Goal: Task Accomplishment & Management: Manage account settings

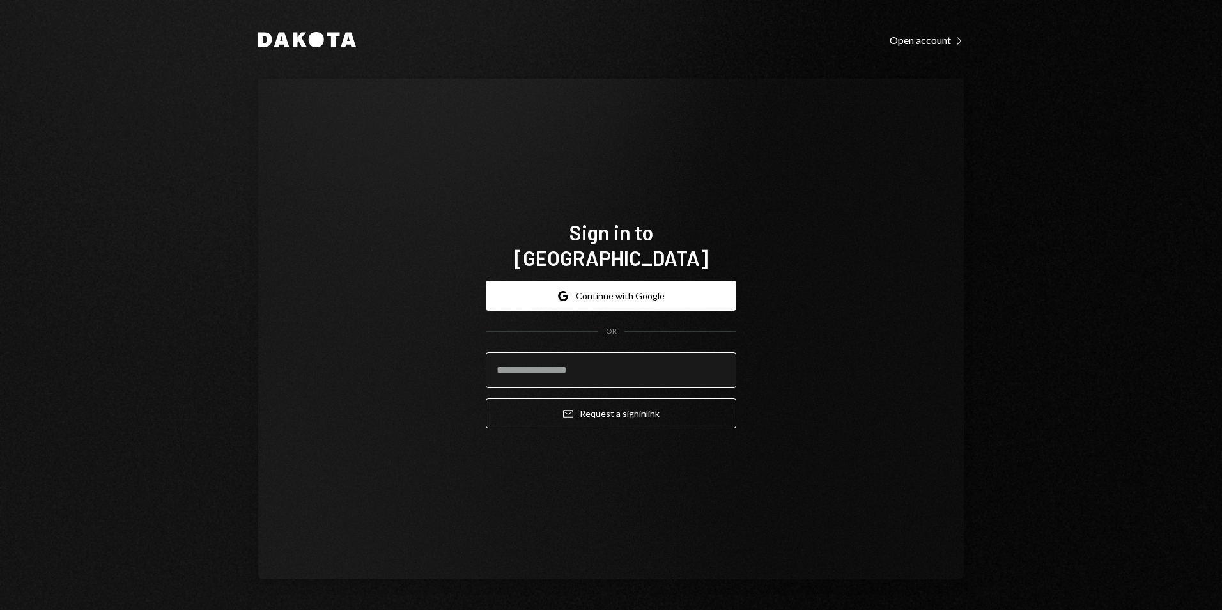
click at [601, 362] on input "email" at bounding box center [611, 370] width 250 height 36
click at [887, 395] on div "Sign in to Dakota Google Continue with Google OR Email Request a sign in link" at bounding box center [610, 329] width 705 height 500
click at [579, 361] on input "email" at bounding box center [611, 370] width 250 height 36
type input "**********"
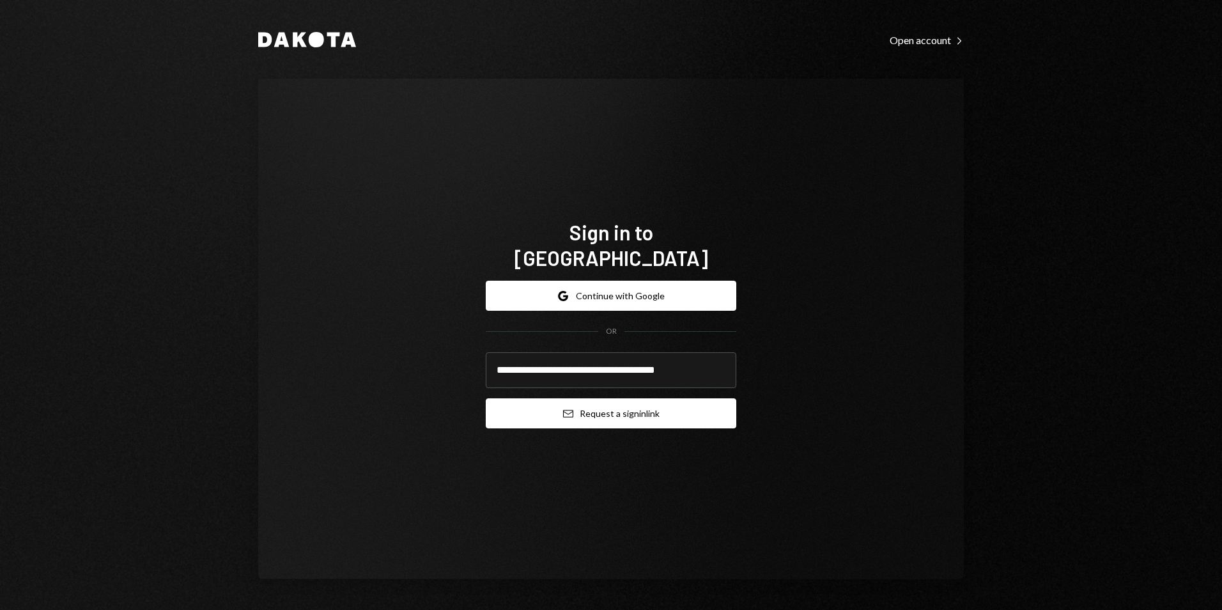
click at [572, 410] on icon "submit" at bounding box center [568, 414] width 10 height 8
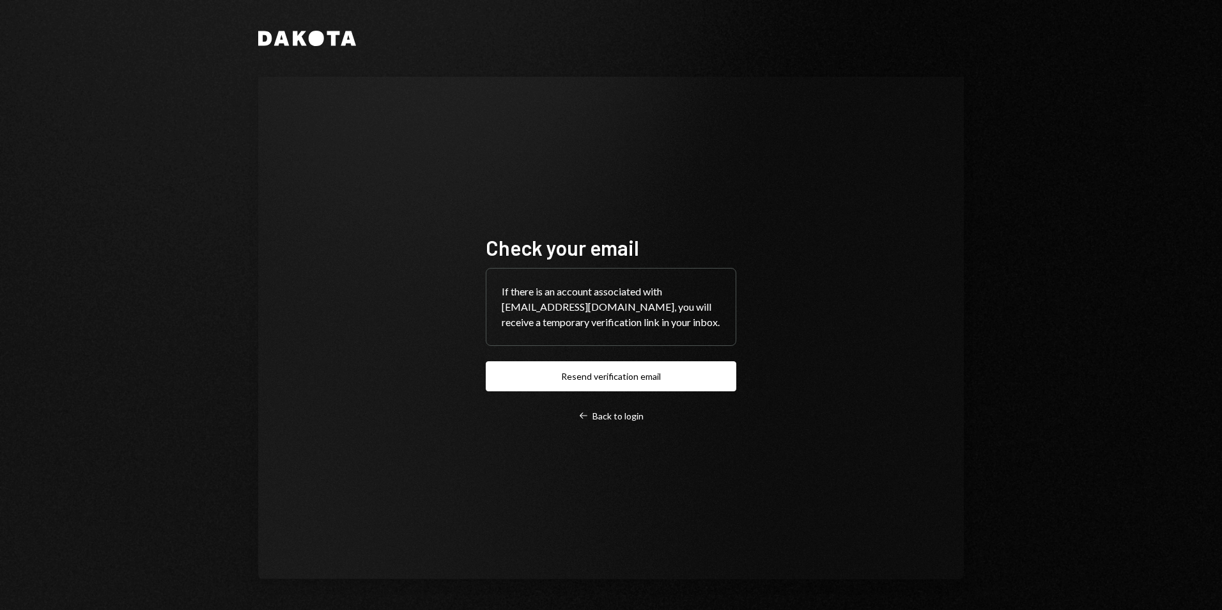
click at [595, 431] on div "Check your email If there is an account associated with ManoliYiannoulakis@harr…" at bounding box center [610, 327] width 281 height 289
click at [596, 422] on div "Left Arrow Back to login" at bounding box center [610, 416] width 65 height 12
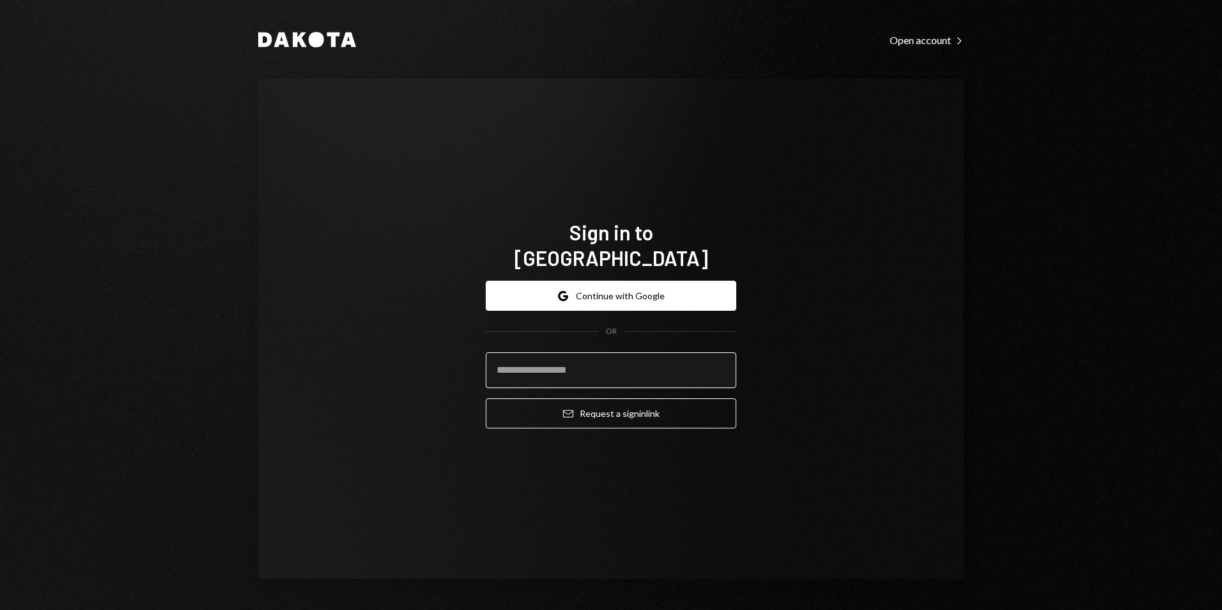
click at [565, 361] on input "email" at bounding box center [611, 370] width 250 height 36
paste input "**********"
type input "**********"
click at [846, 374] on div "**********" at bounding box center [610, 329] width 705 height 500
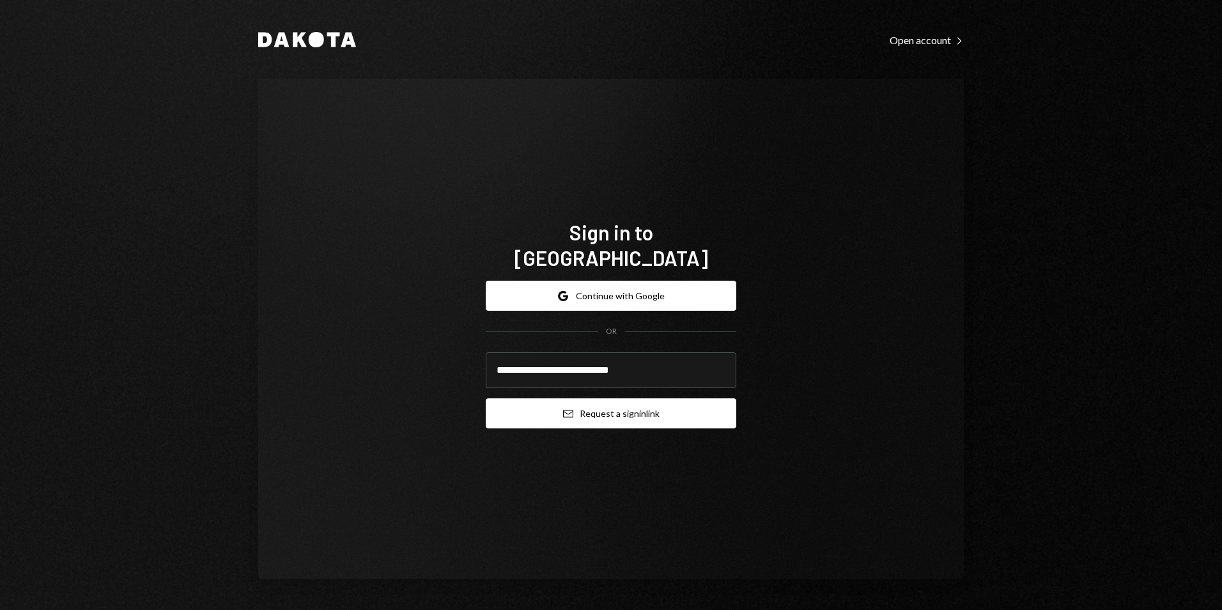
click at [641, 401] on button "Email Request a sign in link" at bounding box center [611, 413] width 250 height 30
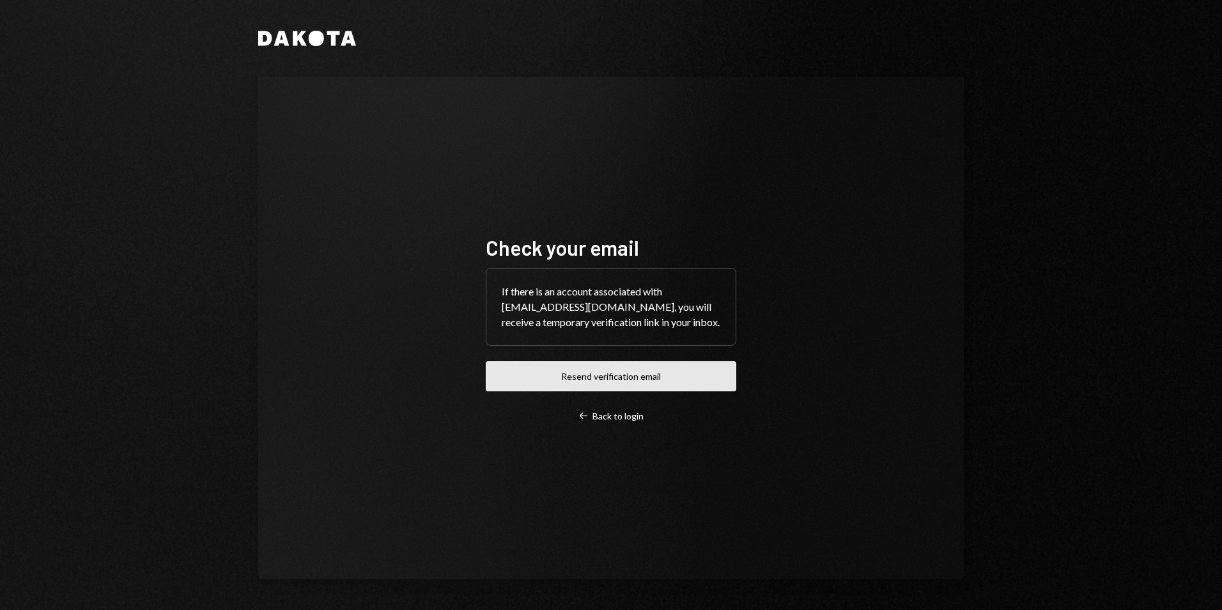
click at [635, 380] on button "Resend verification email" at bounding box center [611, 376] width 250 height 30
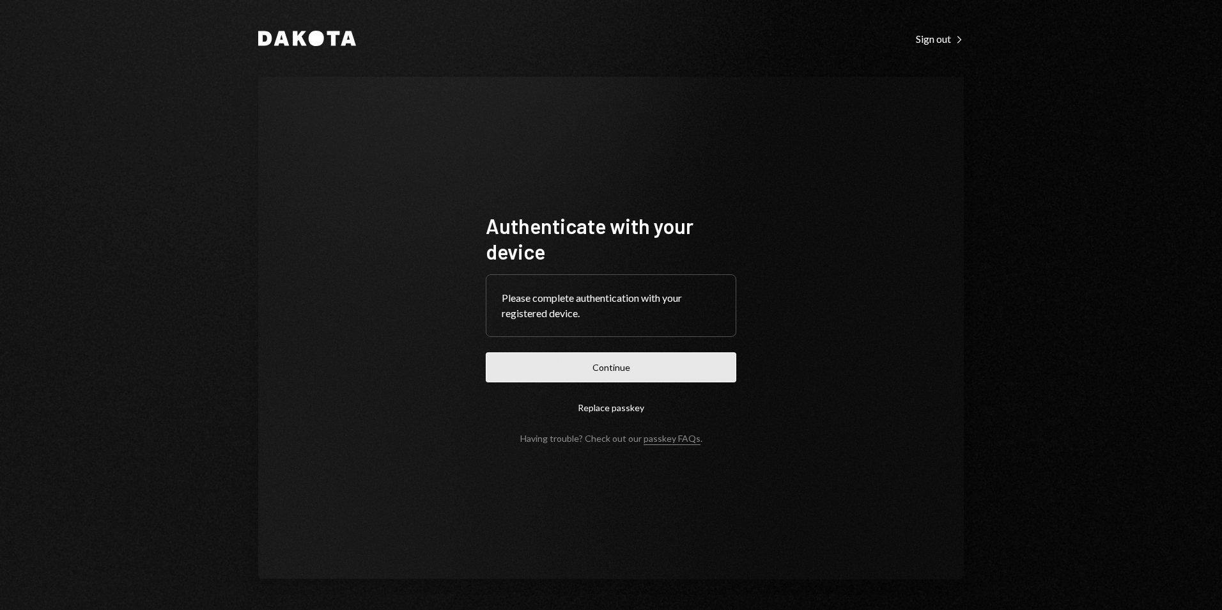
click at [617, 371] on button "Continue" at bounding box center [611, 367] width 250 height 30
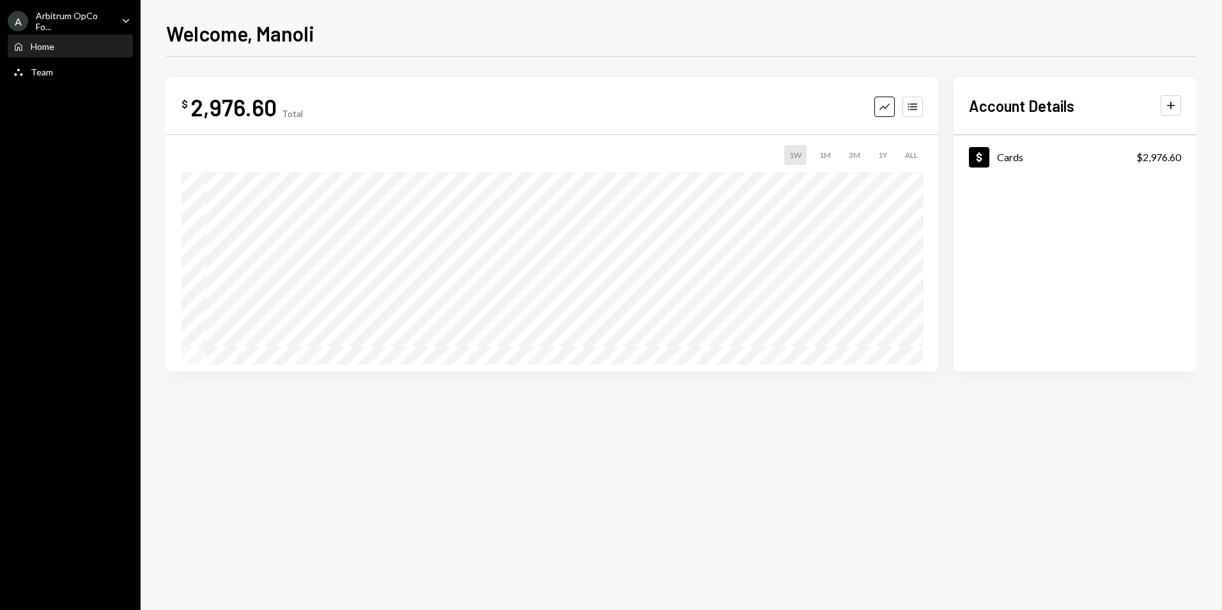
click at [438, 16] on div "Welcome, Manoli $ 2,976.60 Total Graph Accounts 1W 1M 3M 1Y ALL Account Details…" at bounding box center [681, 305] width 1081 height 610
click at [245, 104] on div "2,976.60" at bounding box center [233, 107] width 86 height 29
click at [996, 156] on div "Dollar Cards" at bounding box center [996, 157] width 54 height 20
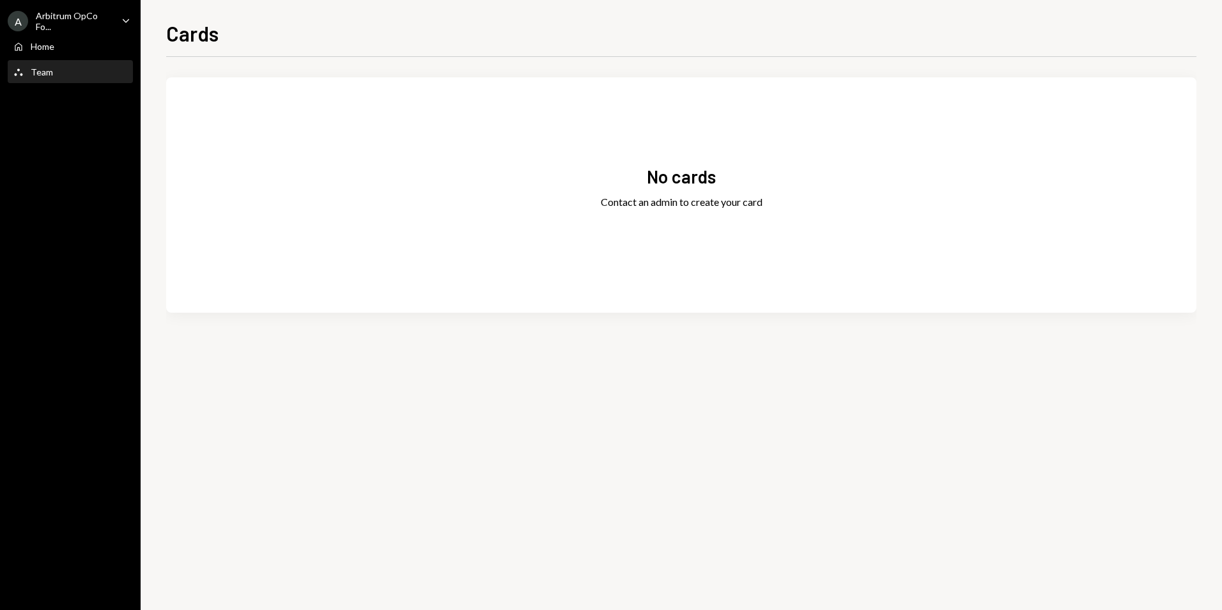
click at [43, 76] on div "Team" at bounding box center [42, 71] width 22 height 11
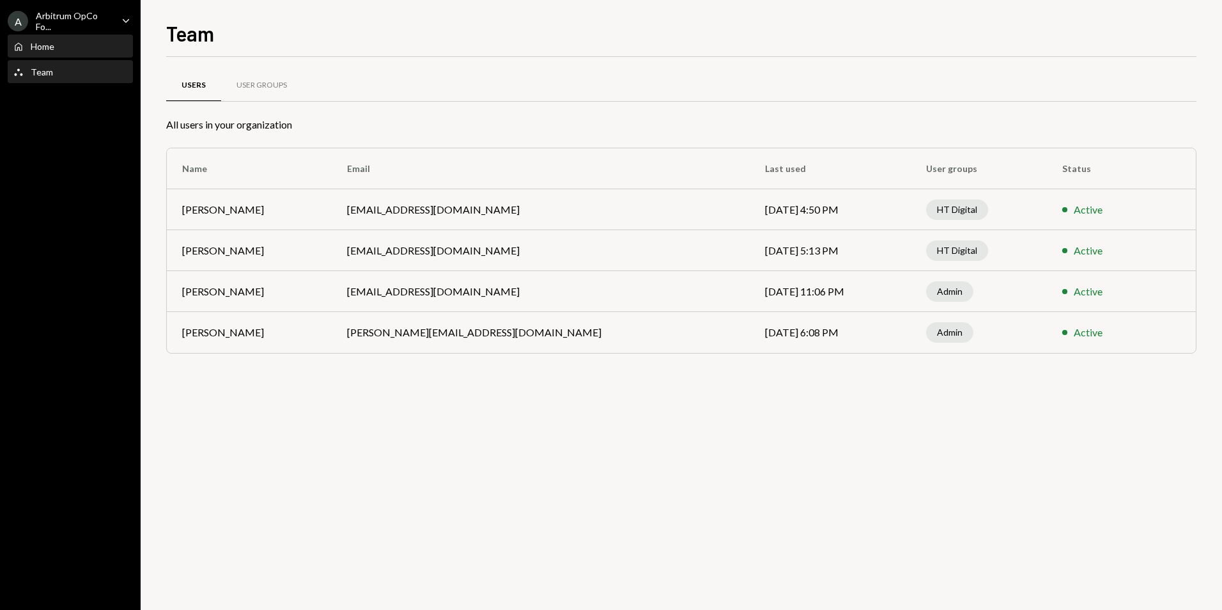
click at [65, 46] on div "Home Home" at bounding box center [70, 47] width 115 height 12
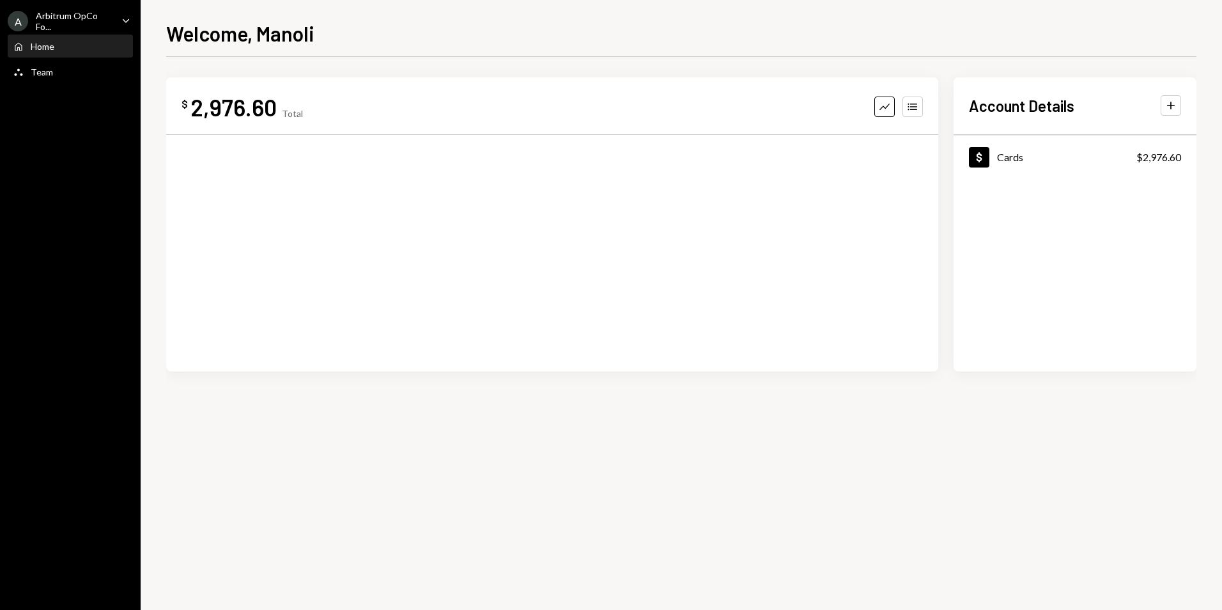
click at [261, 116] on div "2,976.60" at bounding box center [233, 107] width 86 height 29
click at [232, 109] on div "2,976.60" at bounding box center [233, 107] width 86 height 29
click at [123, 14] on icon "Caret Down" at bounding box center [126, 20] width 14 height 14
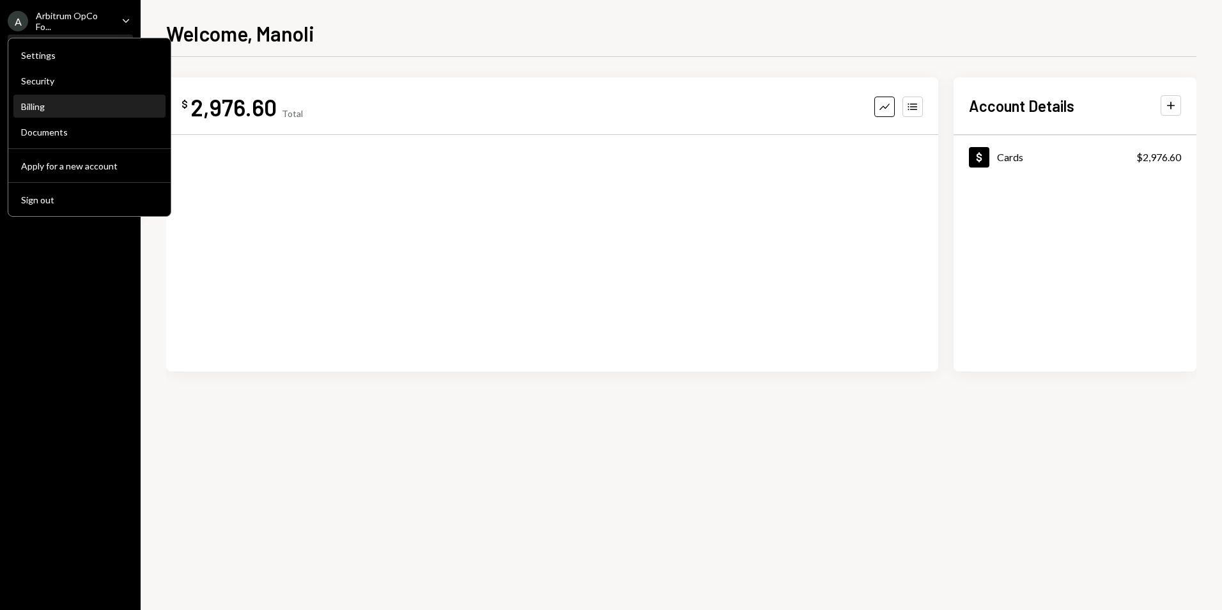
click at [83, 106] on div "Billing" at bounding box center [89, 106] width 137 height 11
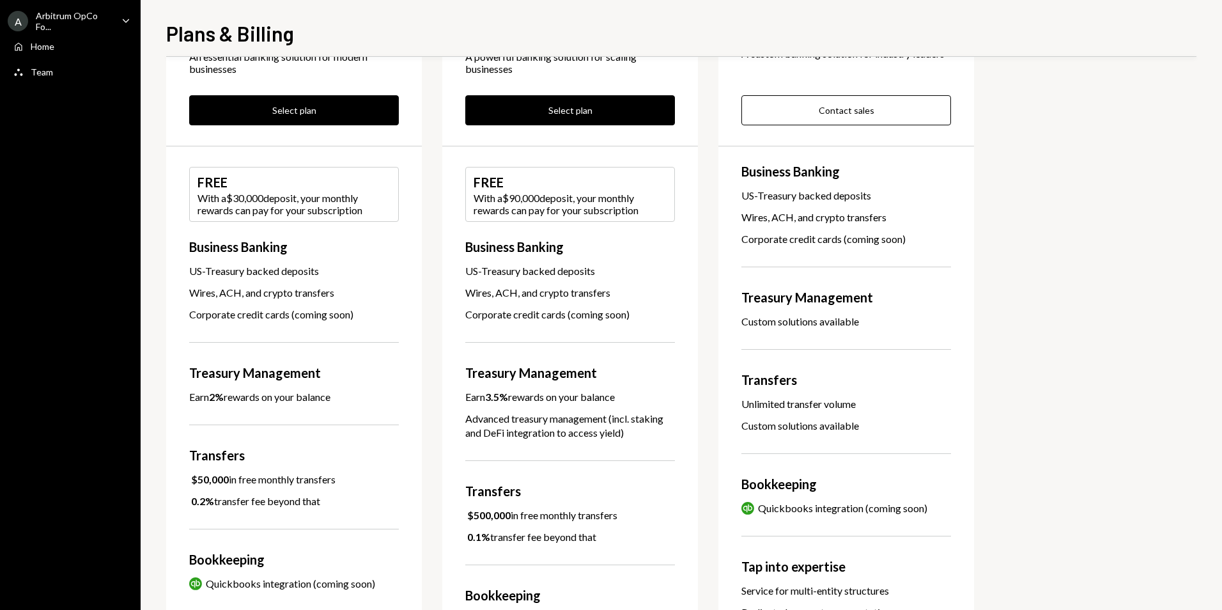
scroll to position [285, 0]
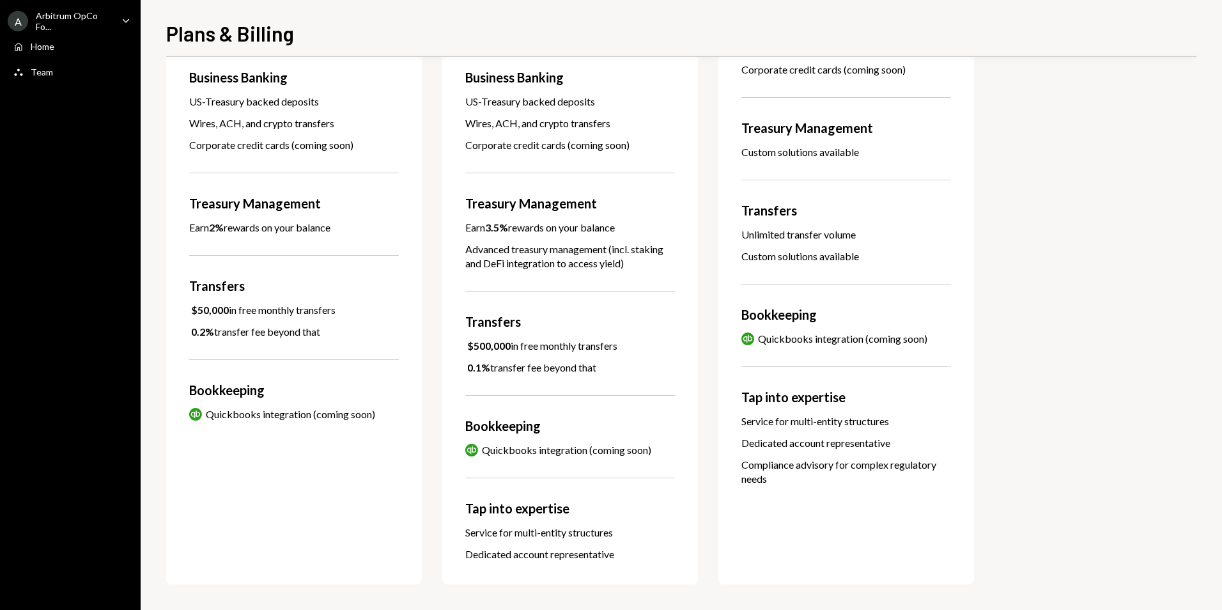
click at [116, 22] on div "A Arbitrum OpCo Fo... Caret Down" at bounding box center [70, 21] width 141 height 22
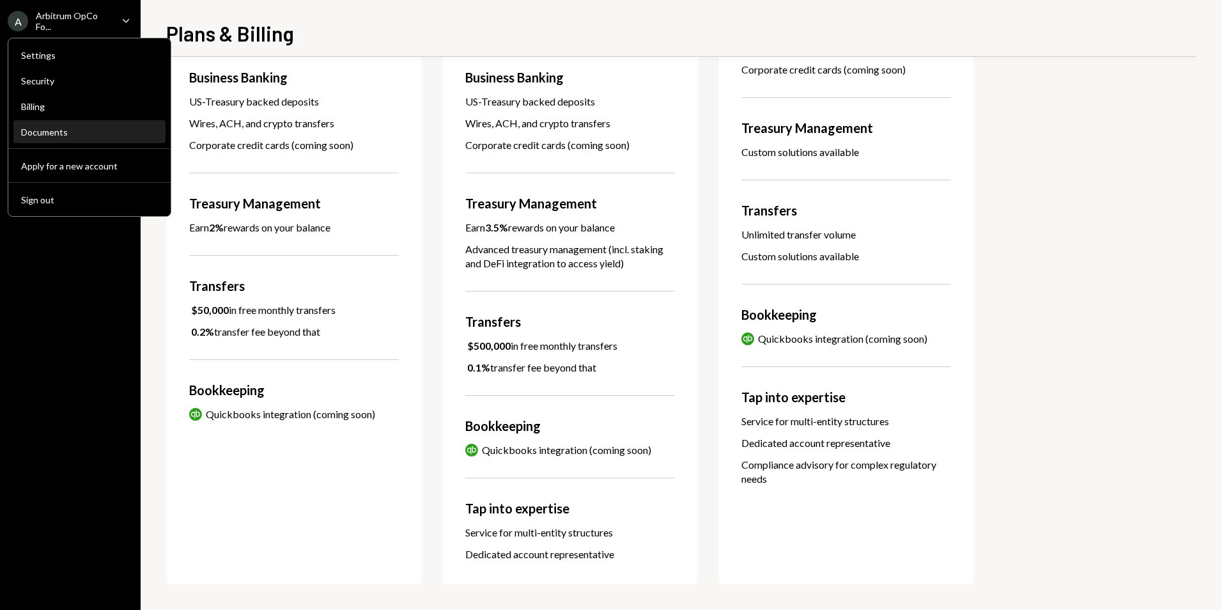
click at [56, 133] on div "Documents" at bounding box center [89, 132] width 137 height 11
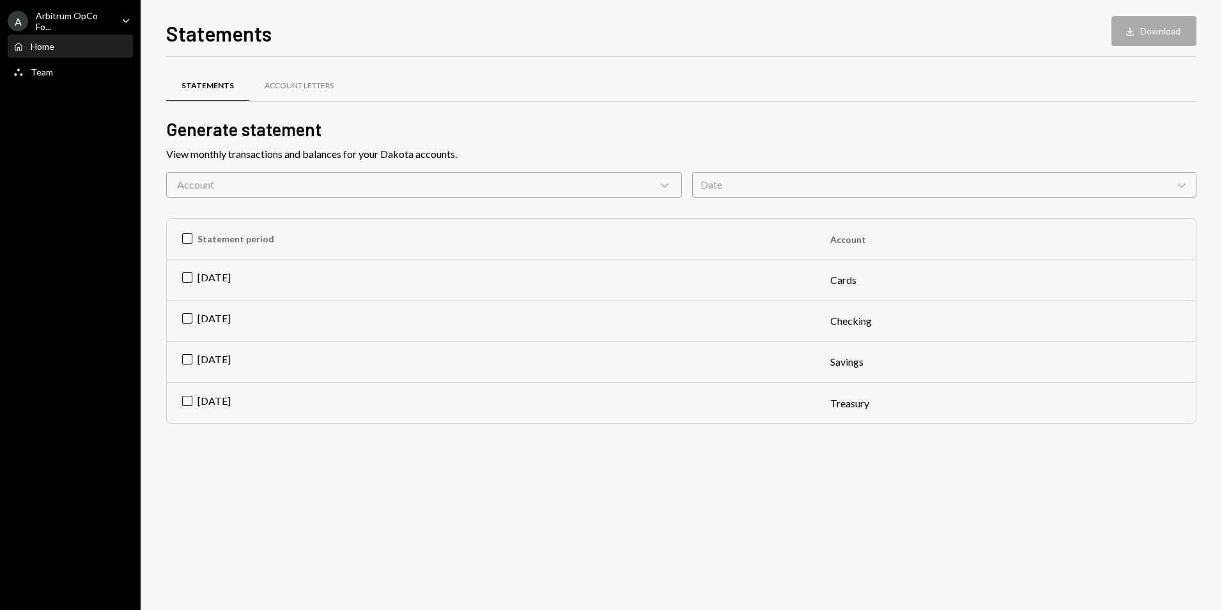
click at [50, 47] on div "Home" at bounding box center [43, 46] width 24 height 11
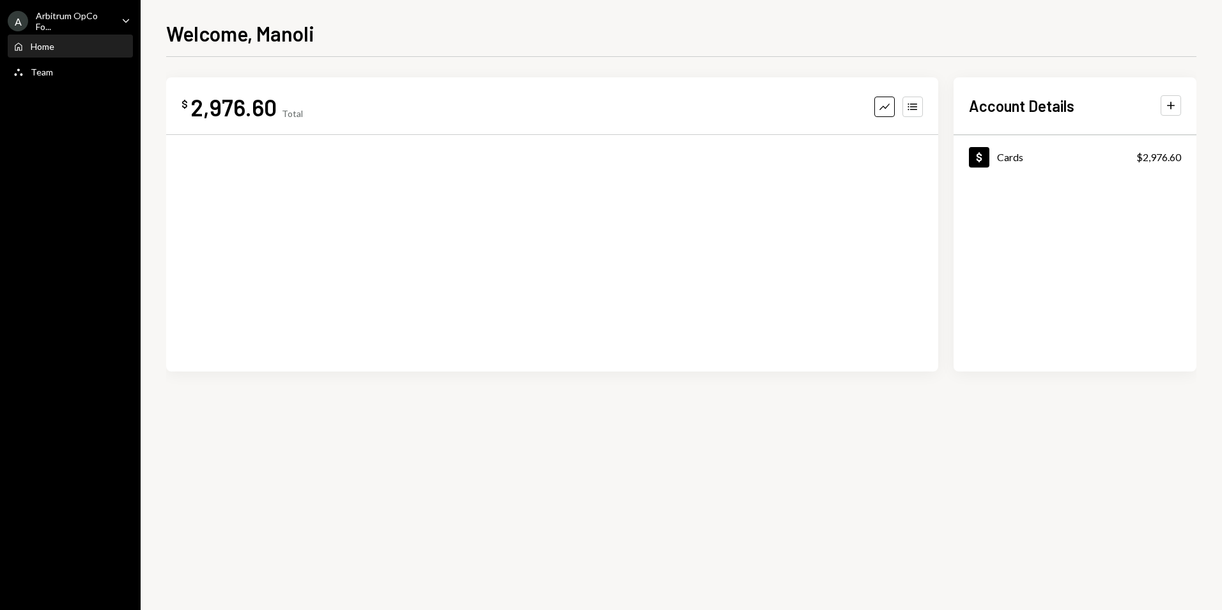
click at [102, 26] on div "Arbitrum OpCo Fo..." at bounding box center [73, 21] width 75 height 22
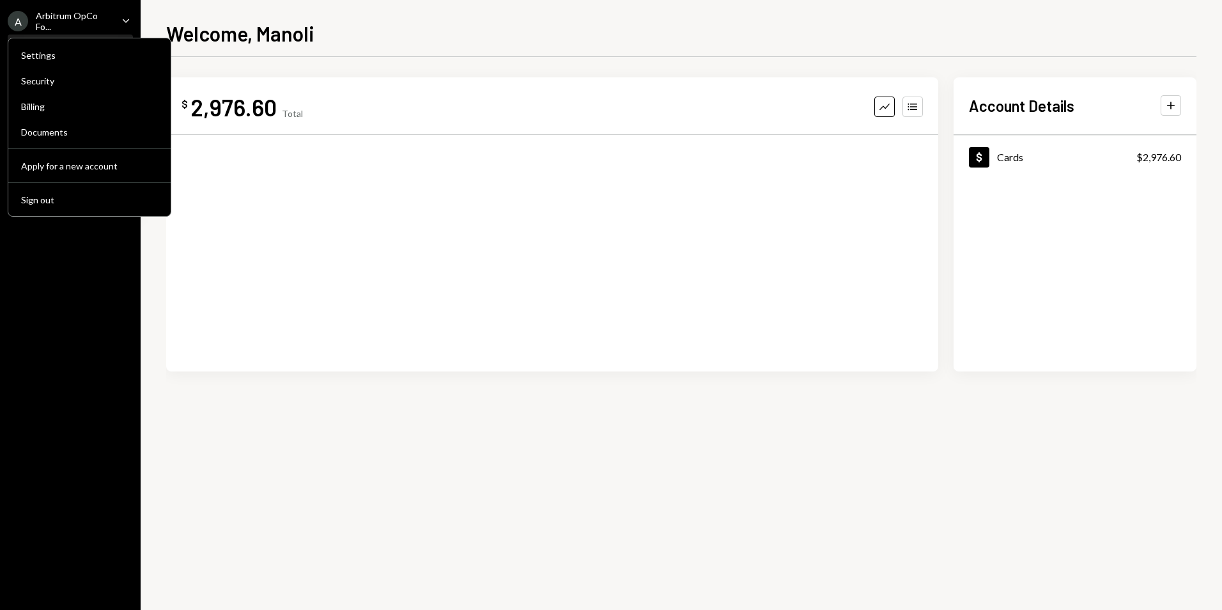
click at [68, 15] on div "Arbitrum OpCo Fo..." at bounding box center [73, 21] width 75 height 22
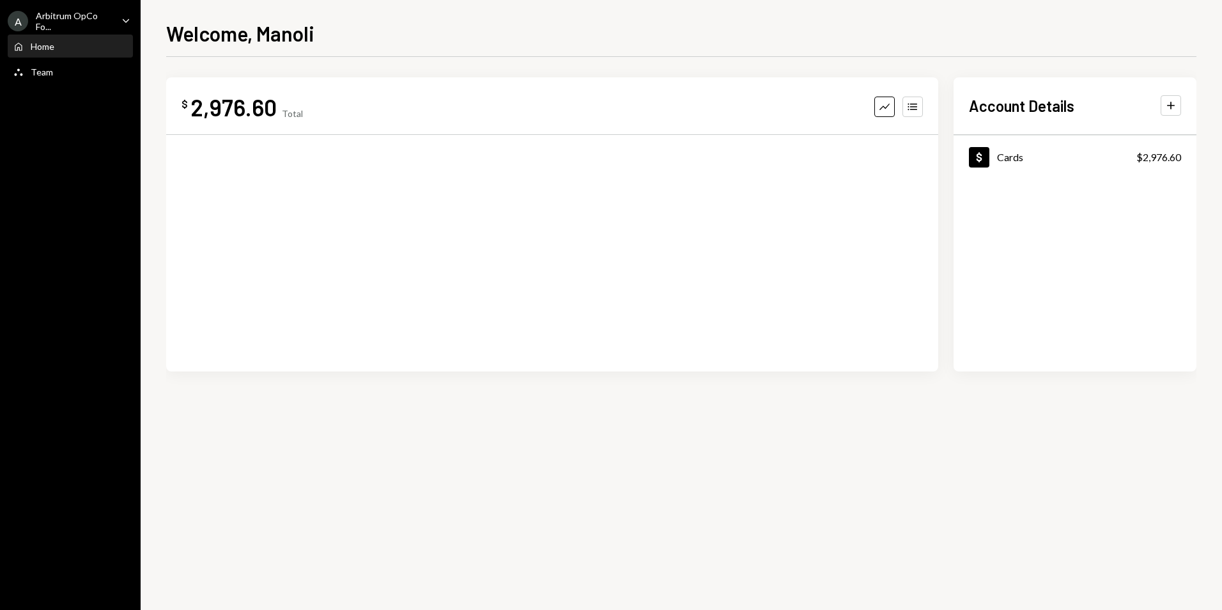
click at [75, 12] on div "Arbitrum OpCo Fo..." at bounding box center [73, 21] width 75 height 22
click at [342, 408] on div "$ 2,976.60 Total Graph Accounts Account Details Plus Dollar Cards $2,976.60" at bounding box center [681, 244] width 1030 height 335
click at [129, 20] on icon "Caret Down" at bounding box center [126, 20] width 14 height 14
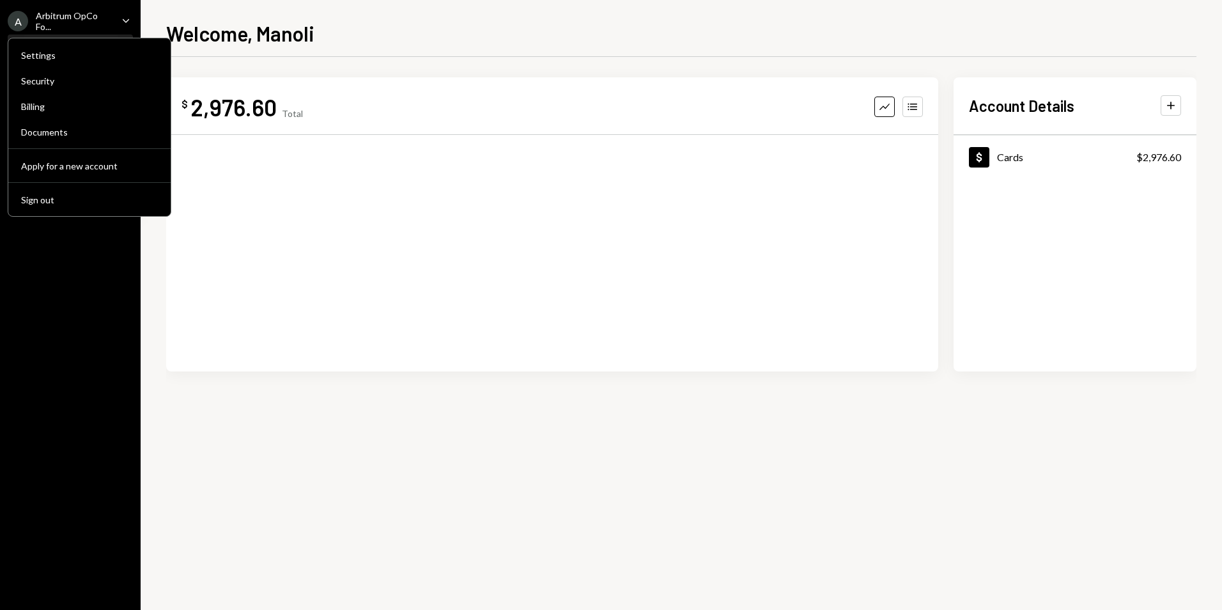
click at [129, 18] on icon "Caret Down" at bounding box center [126, 20] width 14 height 14
